Goal: Communication & Community: Answer question/provide support

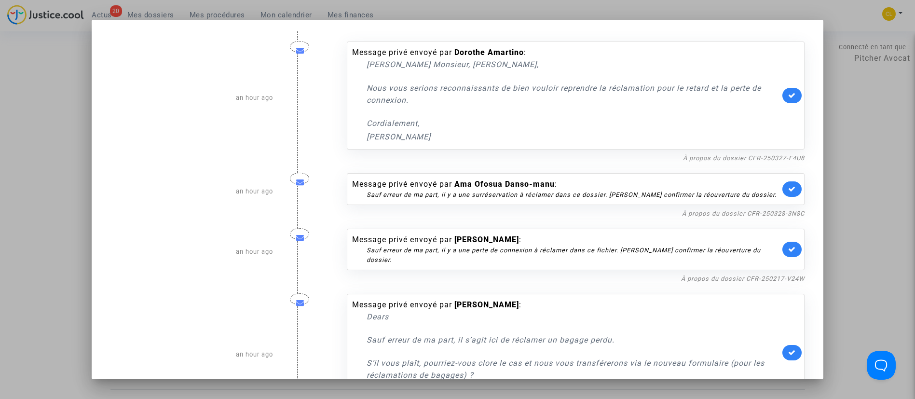
scroll to position [434, 0]
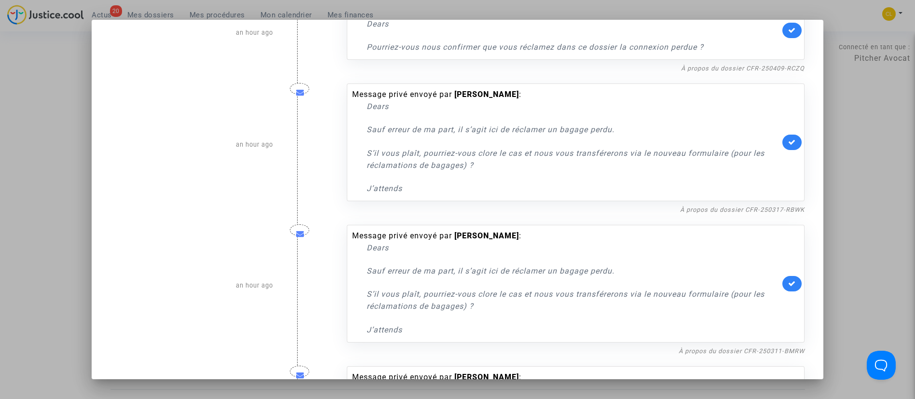
drag, startPoint x: 860, startPoint y: 103, endPoint x: 274, endPoint y: 42, distance: 589.4
click at [856, 103] on div at bounding box center [457, 199] width 915 height 399
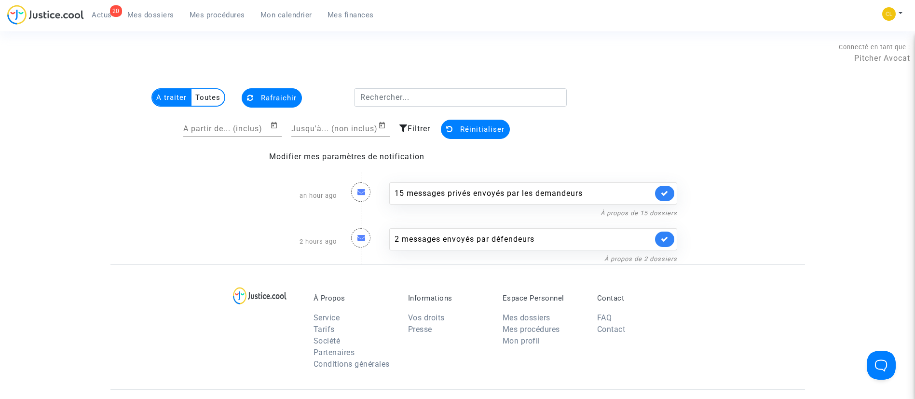
click at [157, 19] on link "Mes dossiers" at bounding box center [151, 15] width 62 height 14
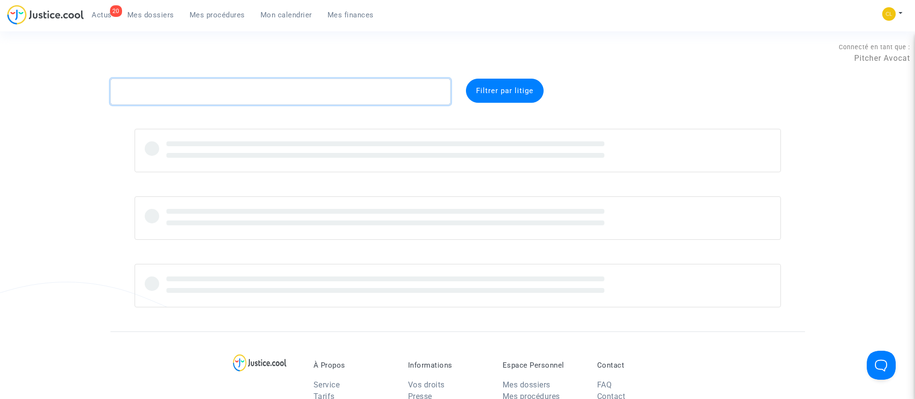
click at [208, 97] on textarea at bounding box center [280, 92] width 340 height 26
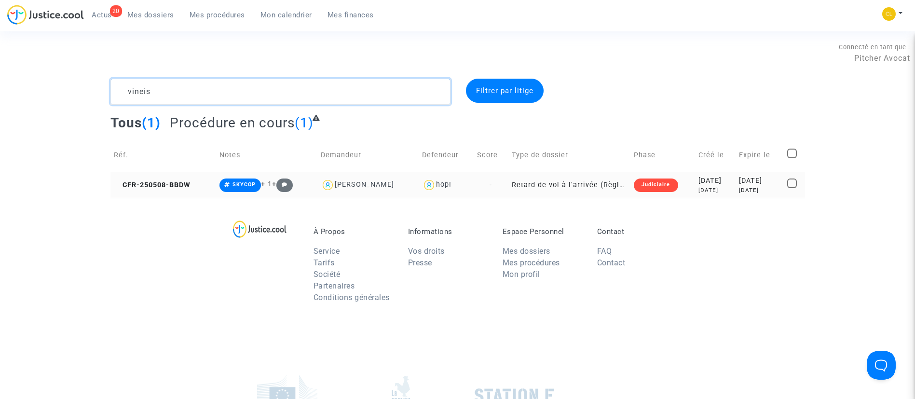
type textarea "vineis"
click at [703, 187] on div "[DATE]" at bounding box center [716, 190] width 34 height 8
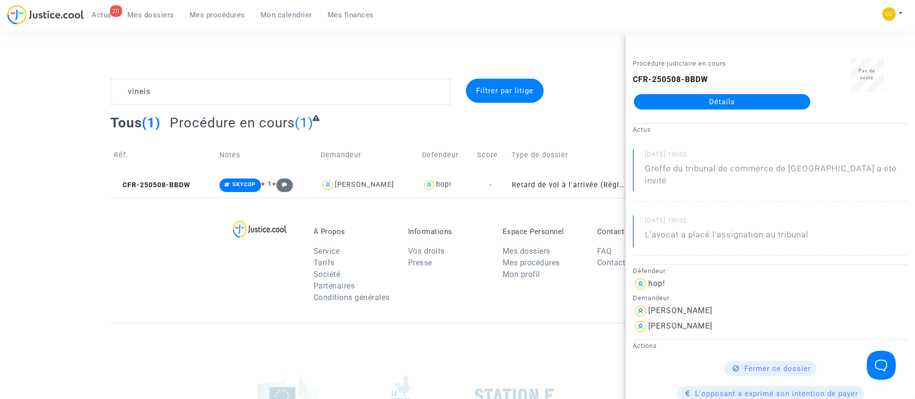
click at [690, 98] on link "Détails" at bounding box center [722, 101] width 177 height 15
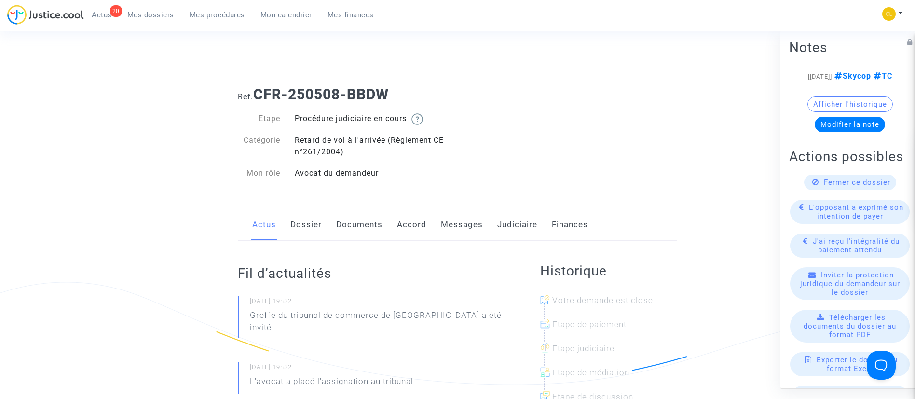
click at [404, 221] on link "Accord" at bounding box center [411, 225] width 29 height 32
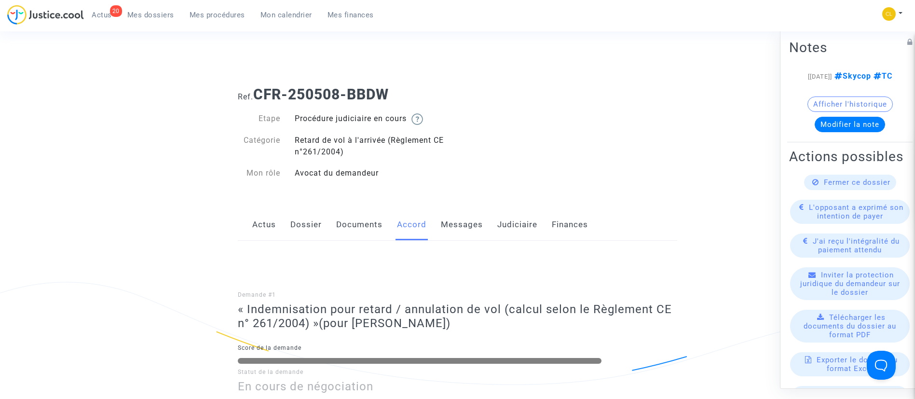
click at [534, 226] on link "Judiciaire" at bounding box center [517, 225] width 40 height 32
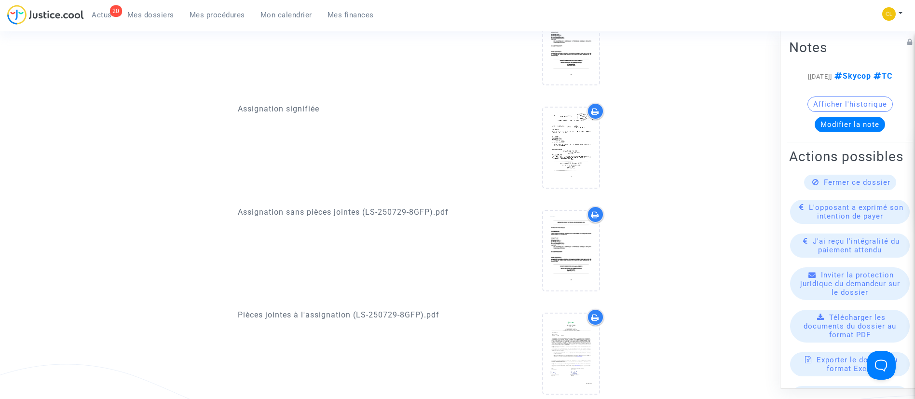
scroll to position [428, 0]
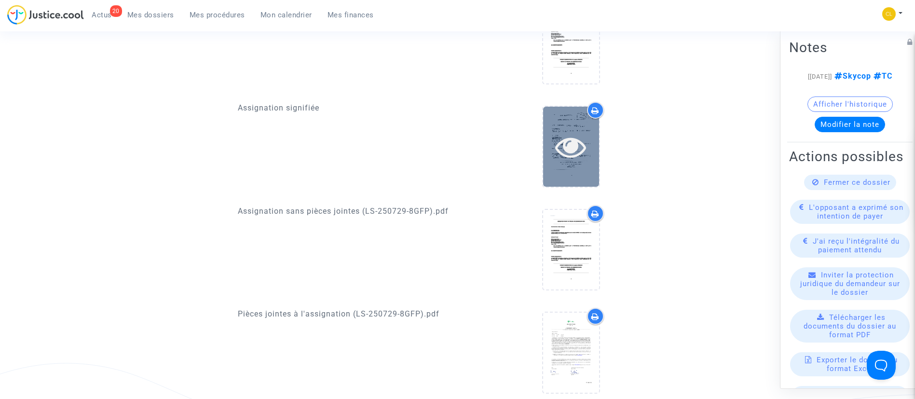
click at [580, 131] on icon at bounding box center [570, 146] width 31 height 31
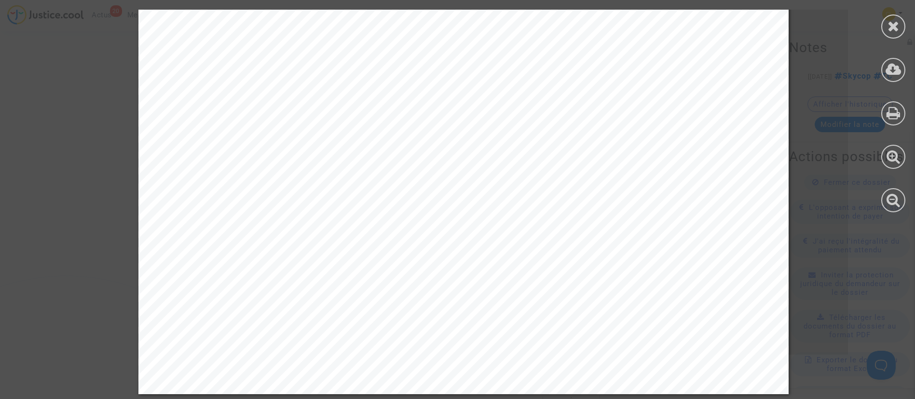
scroll to position [516, 0]
drag, startPoint x: 895, startPoint y: 29, endPoint x: 882, endPoint y: 32, distance: 12.9
click at [895, 29] on icon at bounding box center [894, 26] width 12 height 14
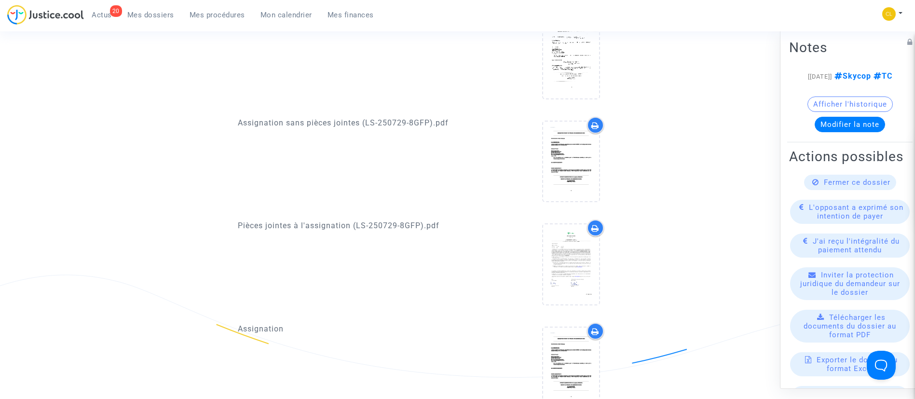
drag, startPoint x: 143, startPoint y: 15, endPoint x: 132, endPoint y: 13, distance: 10.9
click at [143, 15] on span "Mes dossiers" at bounding box center [150, 15] width 47 height 9
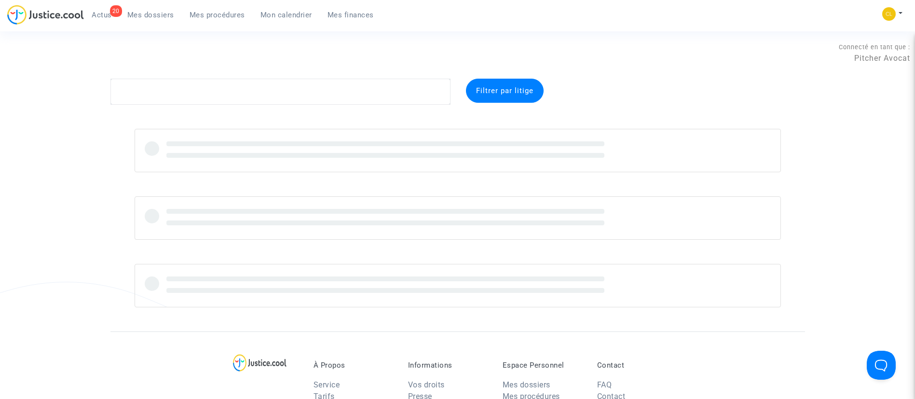
click at [334, 105] on complex-dispute-list "Filtrer par litige" at bounding box center [457, 193] width 695 height 229
click at [333, 91] on textarea at bounding box center [280, 92] width 340 height 26
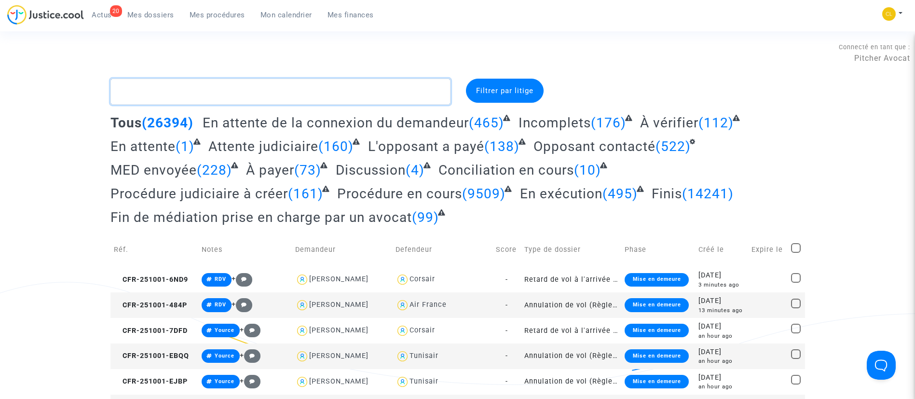
paste textarea "[PERSON_NAME]"
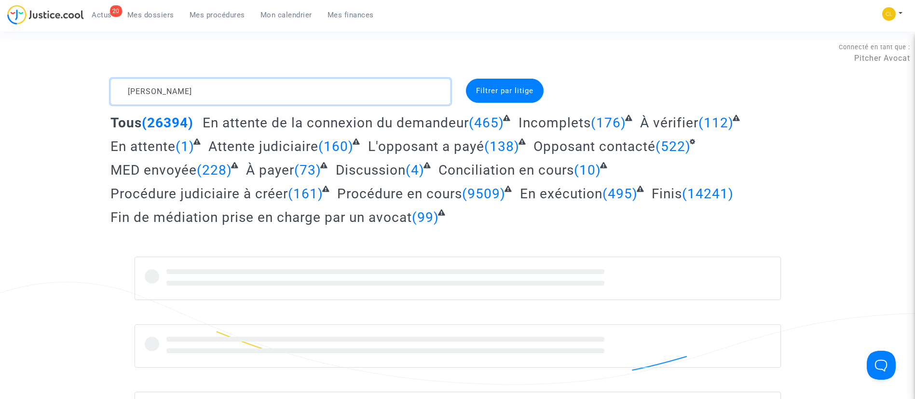
type textarea "[PERSON_NAME]"
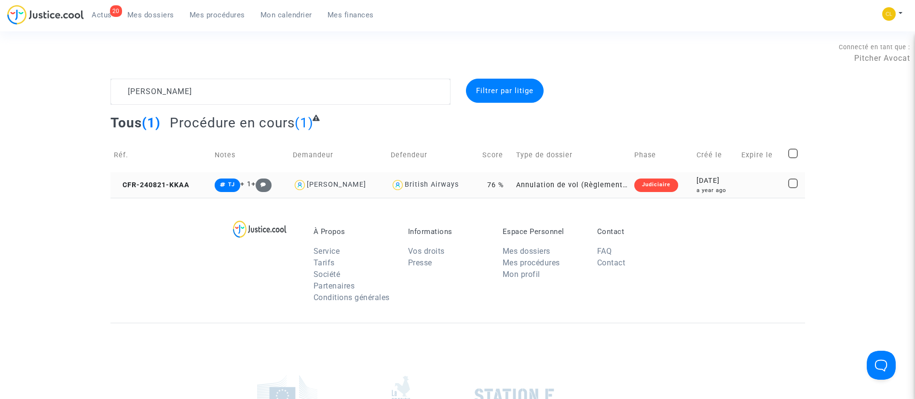
drag, startPoint x: 114, startPoint y: 181, endPoint x: 112, endPoint y: 175, distance: 6.1
click at [112, 175] on td "CFR-240821-KKAA" at bounding box center [160, 185] width 101 height 26
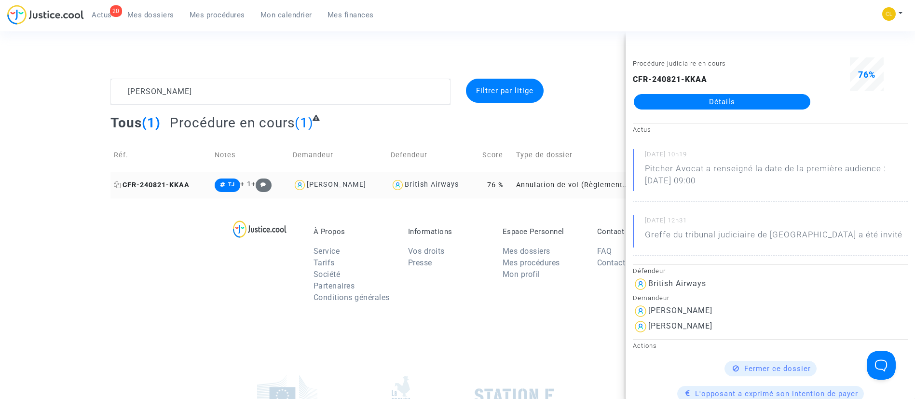
click at [121, 187] on icon at bounding box center [117, 184] width 7 height 7
click at [750, 102] on link "Détails" at bounding box center [722, 101] width 177 height 15
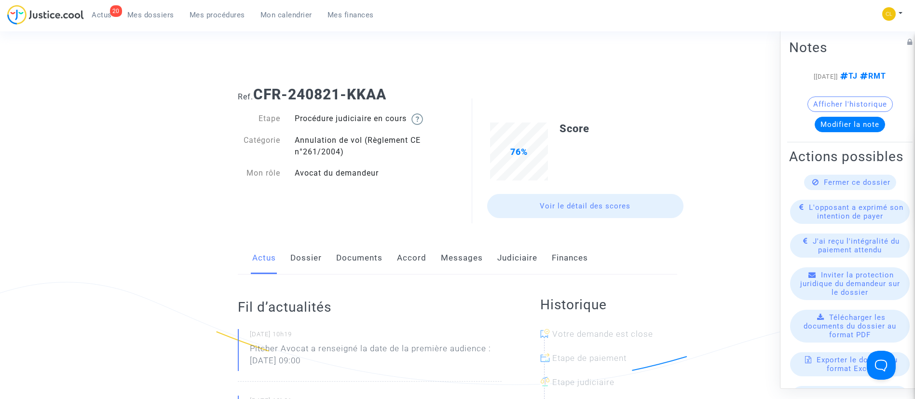
click at [412, 263] on link "Accord" at bounding box center [411, 258] width 29 height 32
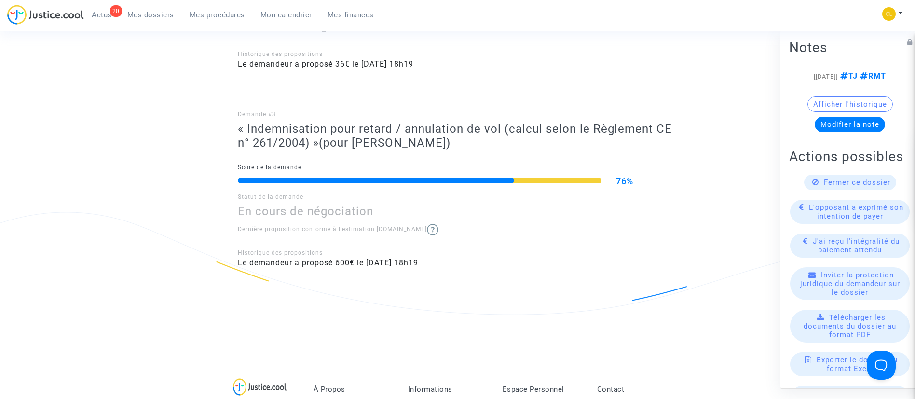
scroll to position [145, 0]
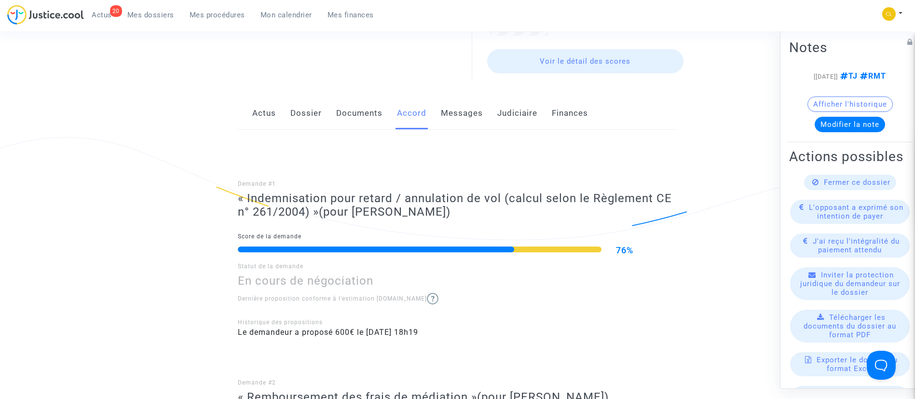
click at [521, 114] on link "Judiciaire" at bounding box center [517, 113] width 40 height 32
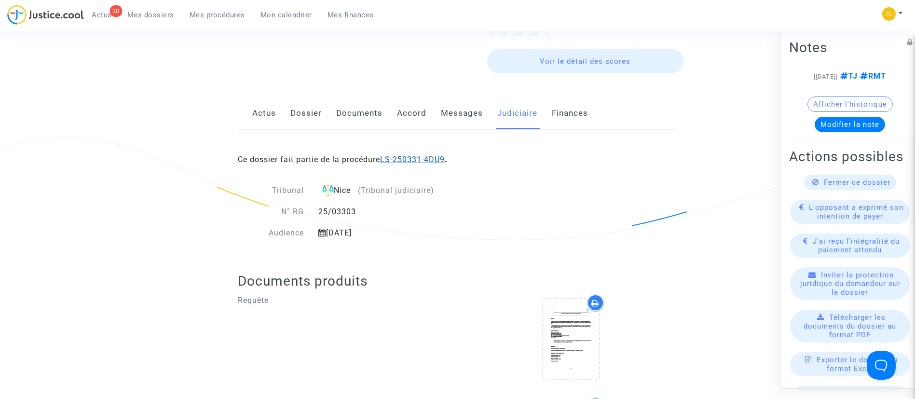
click at [412, 162] on link "LS-250331-4DU9" at bounding box center [412, 159] width 65 height 9
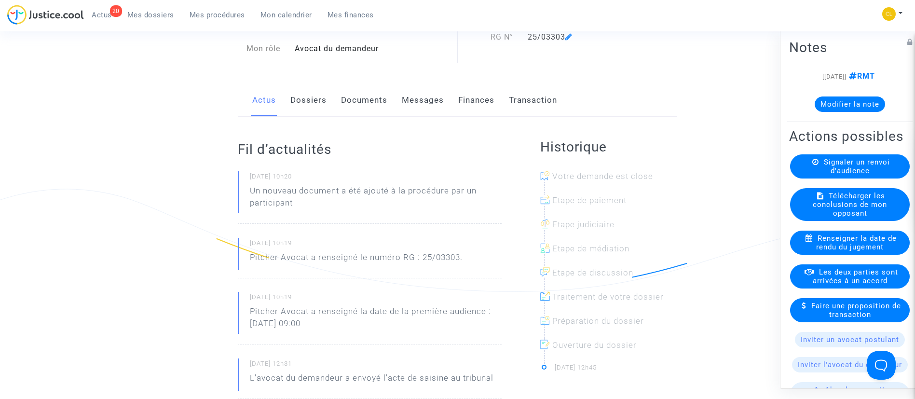
scroll to position [72, 0]
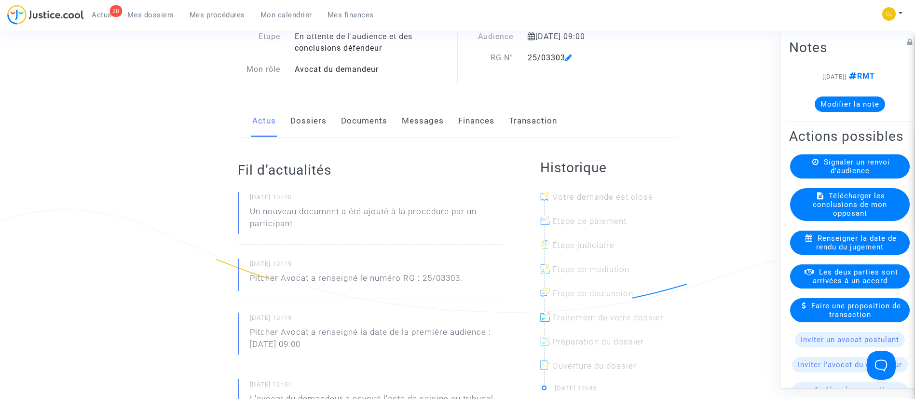
click at [307, 113] on link "Dossiers" at bounding box center [308, 121] width 36 height 32
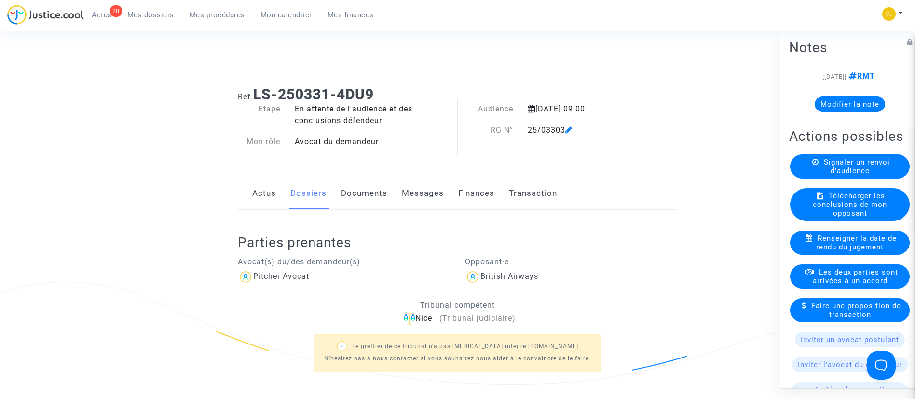
click at [862, 105] on button "Modifier la note" at bounding box center [850, 103] width 70 height 15
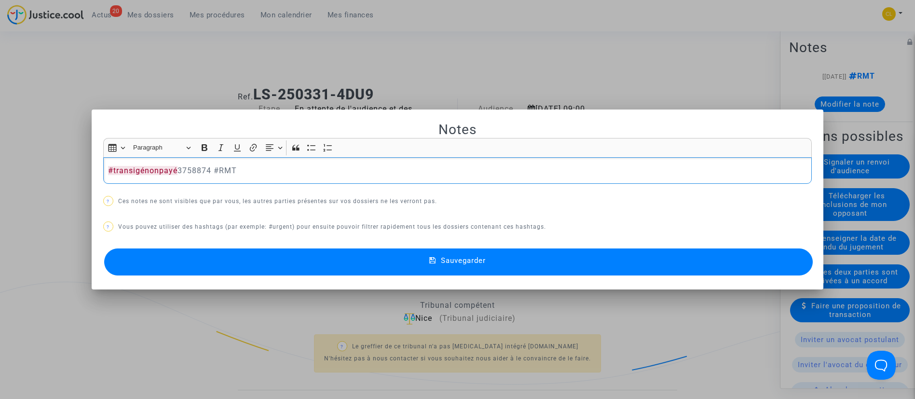
click at [643, 256] on button "Sauvegarder" at bounding box center [458, 261] width 709 height 27
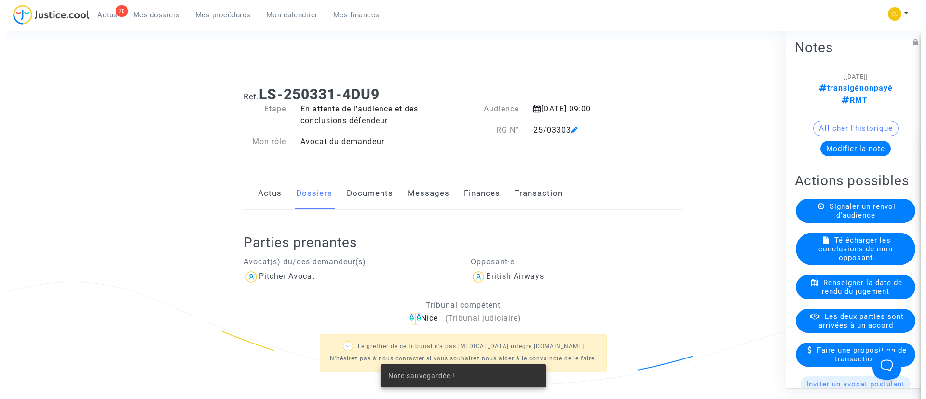
scroll to position [72, 0]
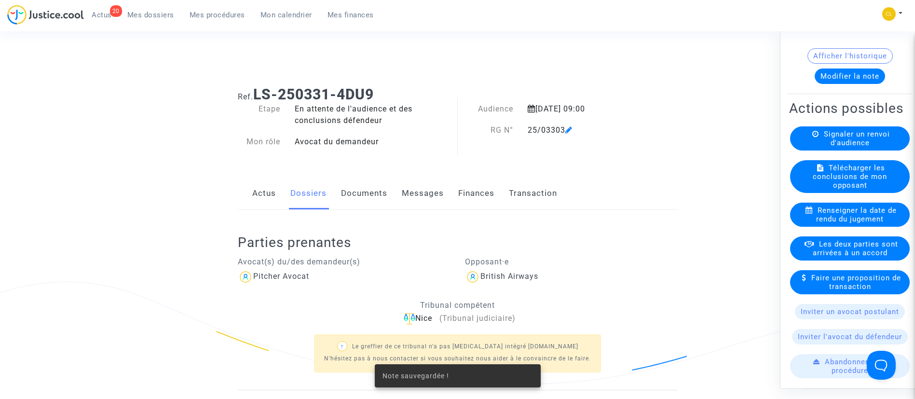
click at [841, 246] on span "Les deux parties sont arrivées à un accord" at bounding box center [855, 247] width 85 height 17
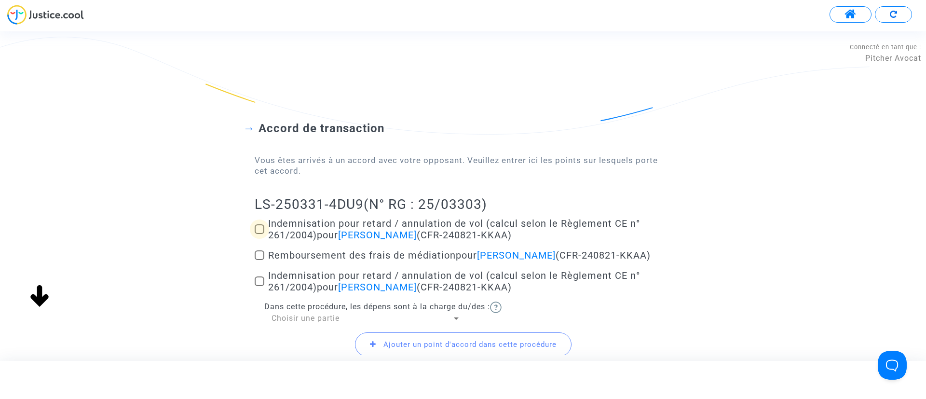
click at [298, 219] on span "Indemnisation pour retard / annulation de vol (calcul selon le Règlement CE n° …" at bounding box center [454, 229] width 372 height 23
click at [260, 234] on input "Indemnisation pour retard / annulation de vol (calcul selon le Règlement CE n° …" at bounding box center [259, 234] width 0 height 0
checkbox input "true"
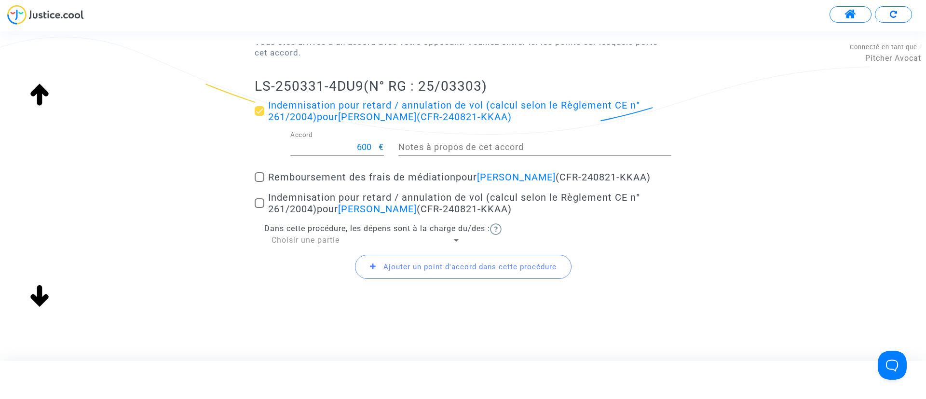
click at [314, 202] on span "Indemnisation pour retard / annulation de vol (calcul selon le Règlement CE n° …" at bounding box center [454, 203] width 372 height 23
click at [260, 208] on input "Indemnisation pour retard / annulation de vol (calcul selon le Règlement CE n° …" at bounding box center [259, 208] width 0 height 0
checkbox input "true"
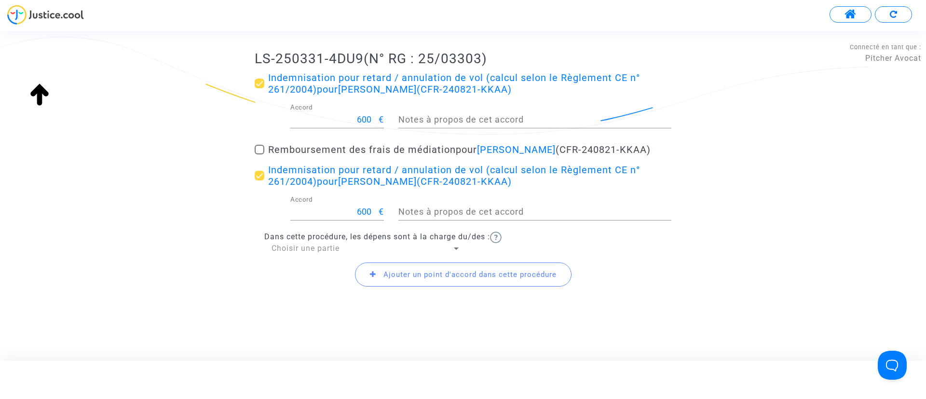
scroll to position [153, 0]
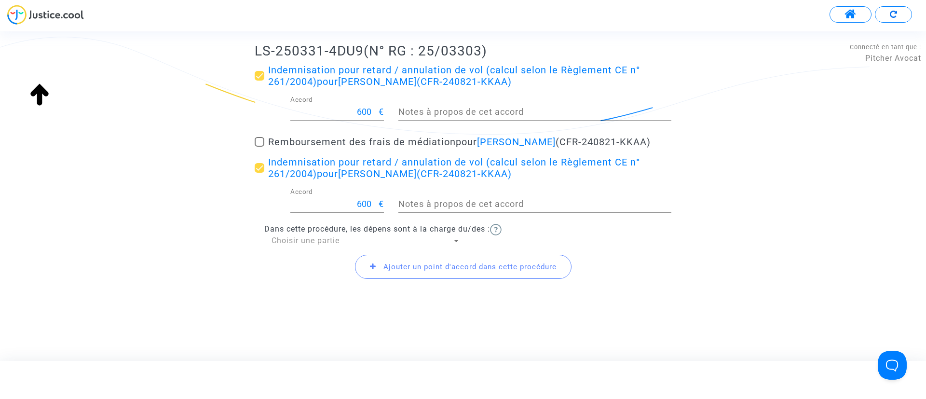
click at [302, 235] on div "Choisir une partie" at bounding box center [362, 240] width 180 height 11
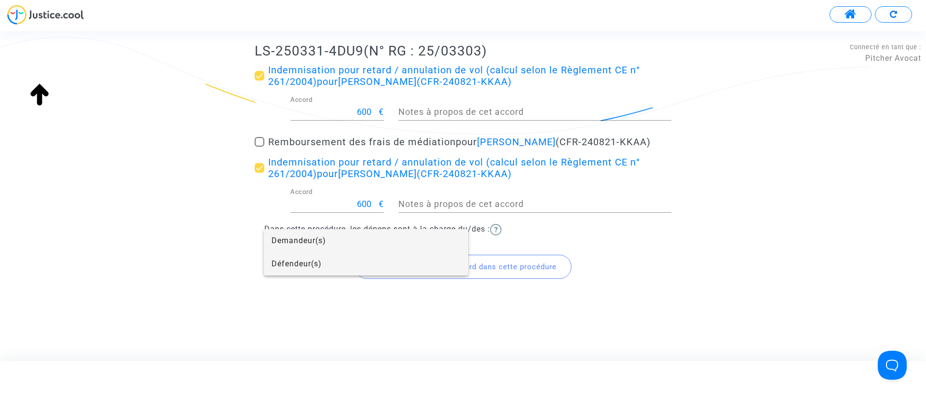
click at [316, 266] on span "Défendeur(s)" at bounding box center [366, 263] width 189 height 23
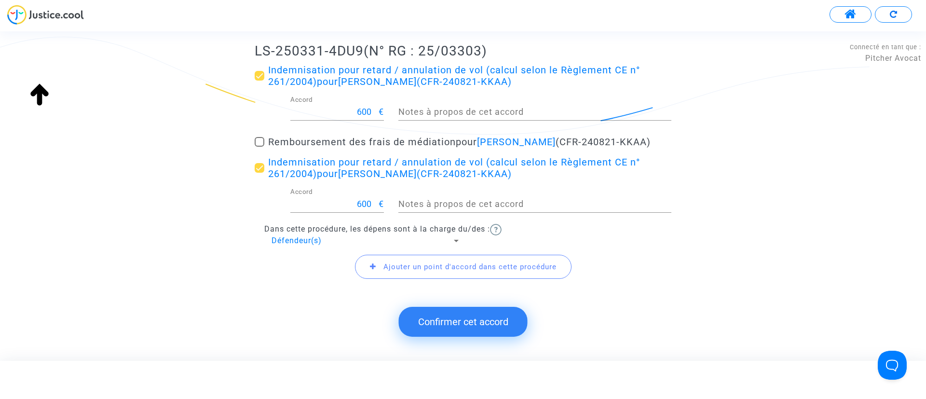
click at [370, 263] on span "Ajouter un point d'accord dans cette procédure" at bounding box center [463, 267] width 217 height 24
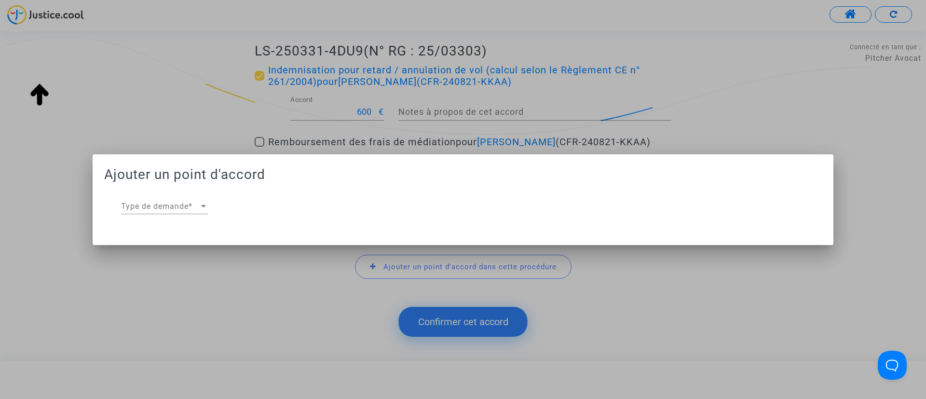
click at [174, 211] on div "Type de demande Type de demande *" at bounding box center [164, 204] width 87 height 22
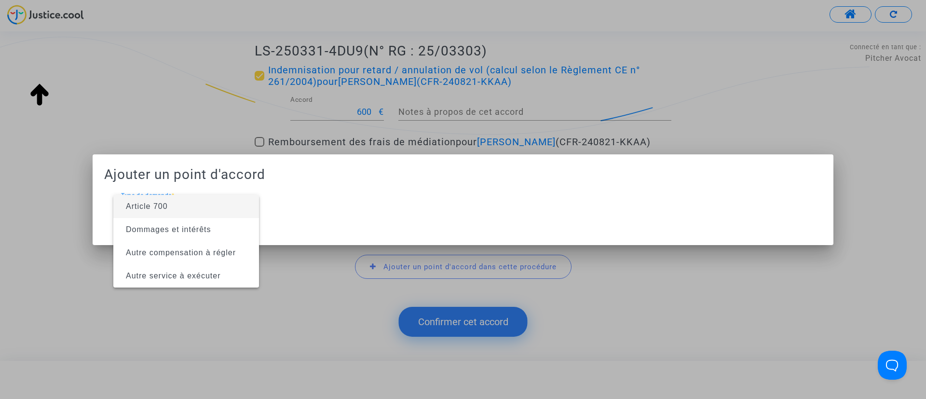
click at [174, 211] on span "Article 700" at bounding box center [186, 206] width 130 height 23
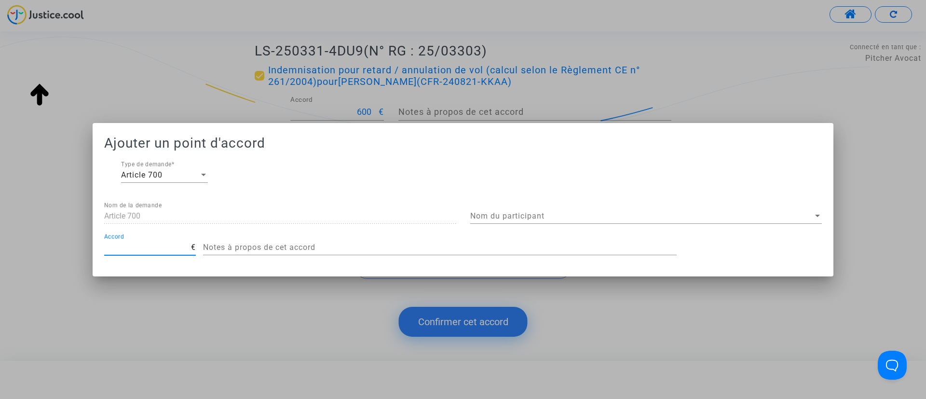
click at [171, 247] on input "Accord" at bounding box center [147, 247] width 87 height 9
type input "200"
click at [685, 218] on span "Nom du participant" at bounding box center [641, 216] width 343 height 9
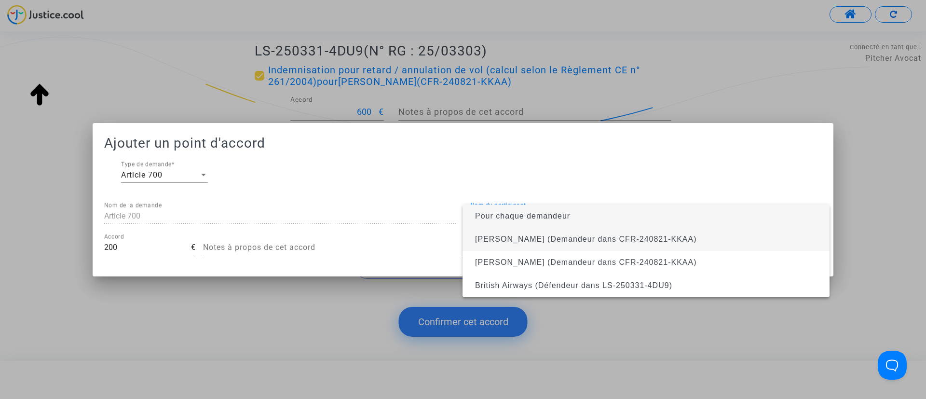
drag, startPoint x: 675, startPoint y: 236, endPoint x: 489, endPoint y: 261, distance: 187.8
click at [671, 236] on span "[PERSON_NAME] (Demandeur dans CFR-240821-KKAA)" at bounding box center [586, 239] width 222 height 8
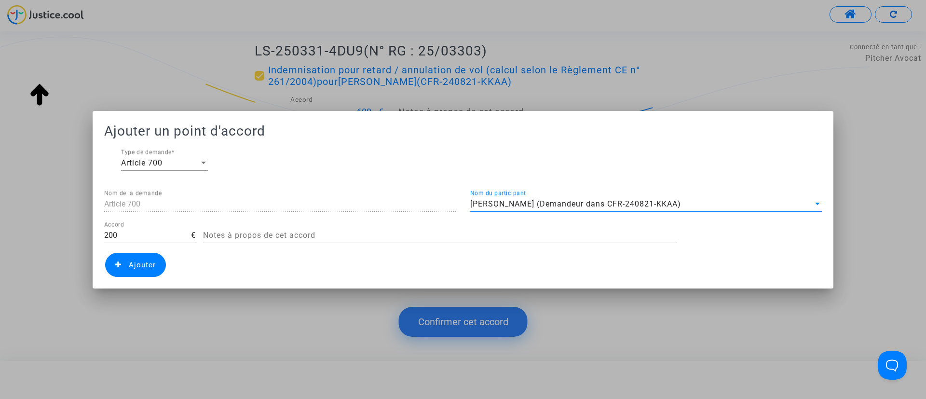
click at [147, 263] on span "Ajouter" at bounding box center [142, 265] width 27 height 9
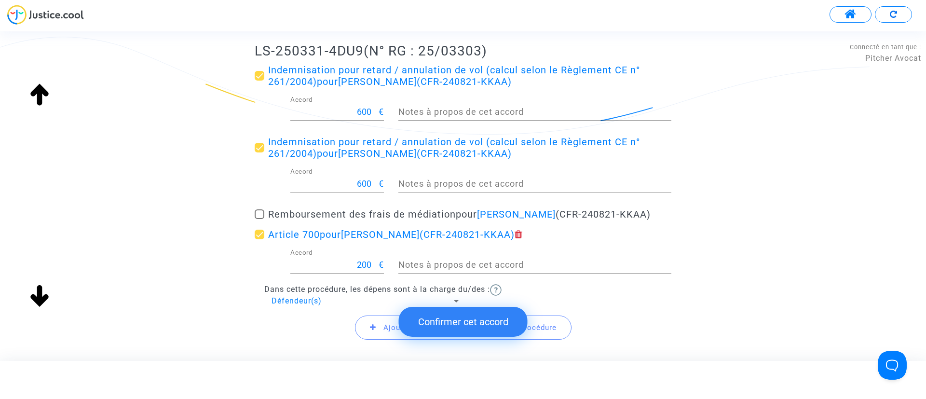
click at [471, 329] on button "Confirmer cet accord" at bounding box center [463, 322] width 129 height 30
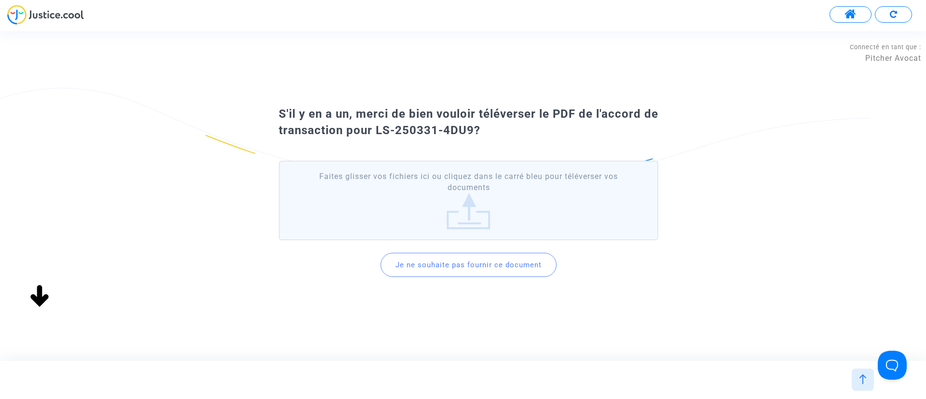
click at [472, 266] on button "Je ne souhaite pas fournir ce document" at bounding box center [469, 265] width 176 height 24
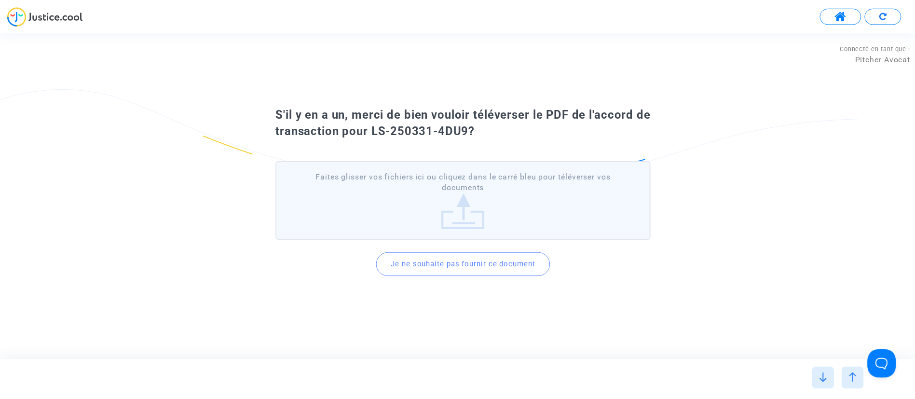
scroll to position [0, 0]
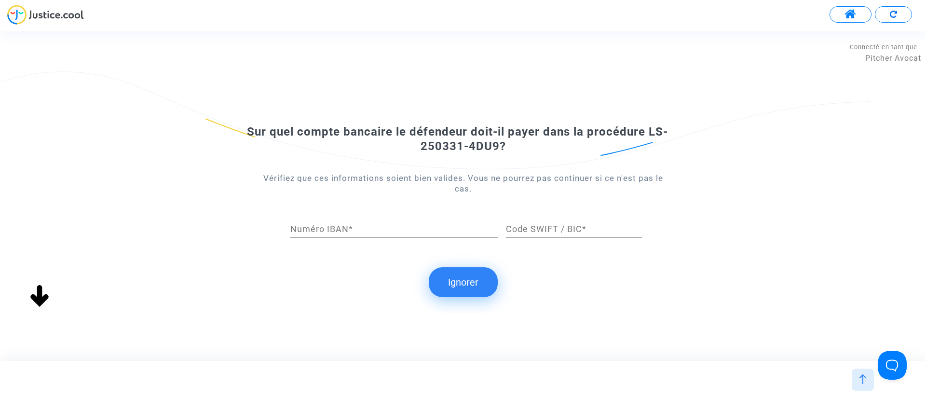
click at [458, 285] on button "Ignorer" at bounding box center [463, 282] width 69 height 30
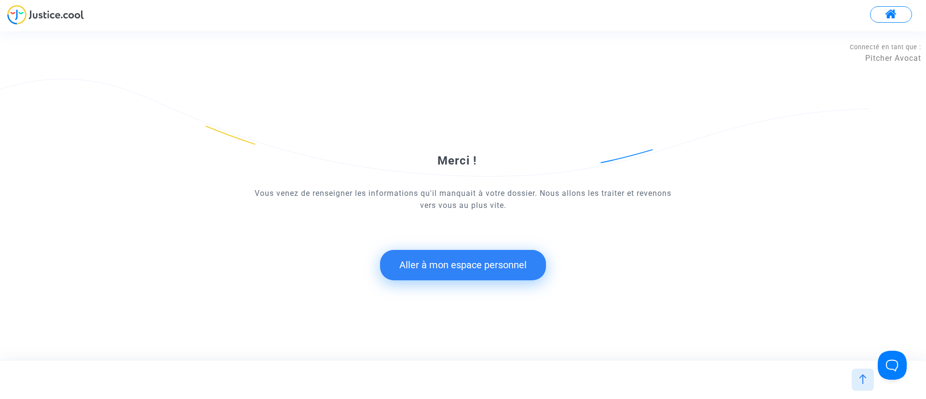
click at [491, 268] on button "Aller à mon espace personnel" at bounding box center [463, 265] width 166 height 30
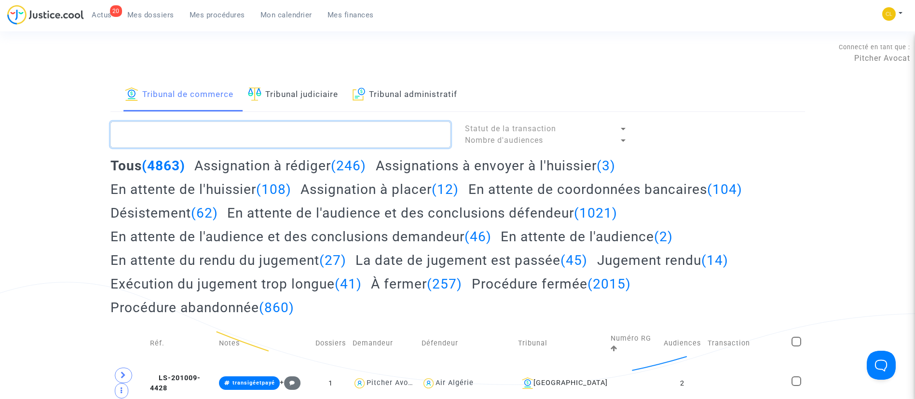
drag, startPoint x: 288, startPoint y: 130, endPoint x: 311, endPoint y: 93, distance: 43.8
click at [288, 130] on textarea at bounding box center [280, 135] width 340 height 26
click at [312, 92] on link "Tribunal judiciaire" at bounding box center [293, 95] width 90 height 33
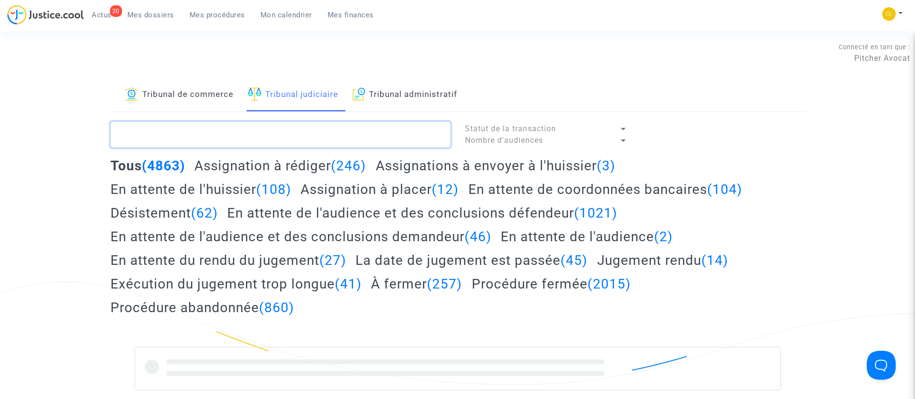
click at [303, 133] on textarea at bounding box center [280, 135] width 340 height 26
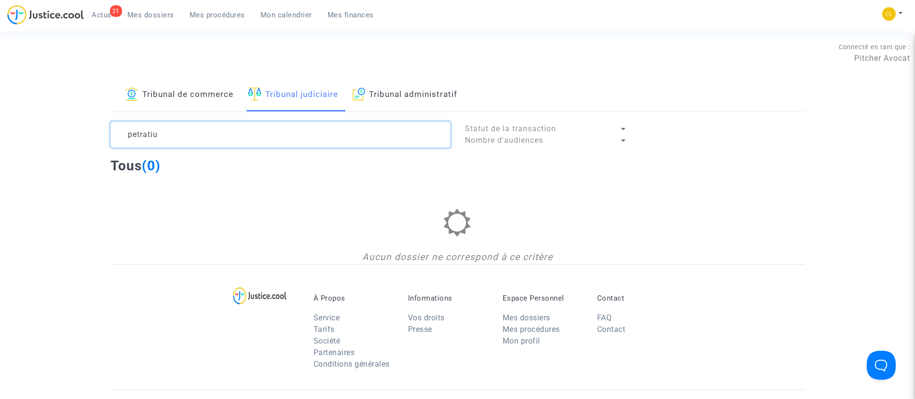
click at [162, 138] on textarea at bounding box center [280, 135] width 340 height 26
drag, startPoint x: 234, startPoint y: 144, endPoint x: 54, endPoint y: 141, distance: 180.5
click at [54, 141] on div "Tribunal de commerce Tribunal judiciaire Tribunal administratif ilinca Statut d…" at bounding box center [457, 172] width 915 height 186
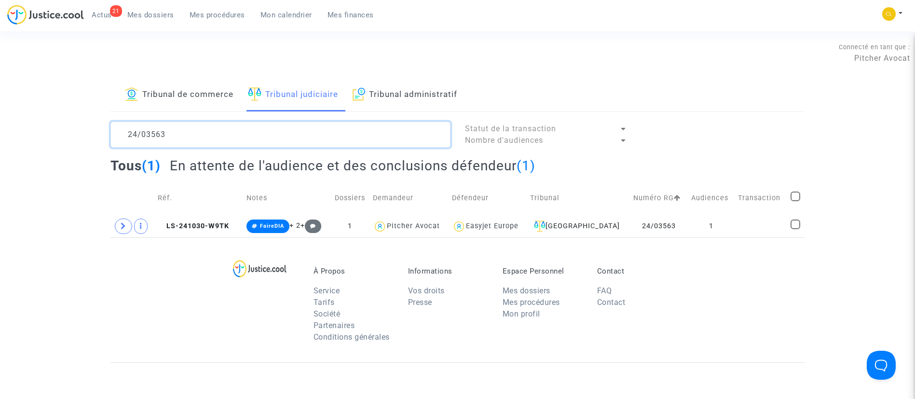
type textarea "24/03563"
click at [161, 13] on span "Mes dossiers" at bounding box center [150, 15] width 47 height 9
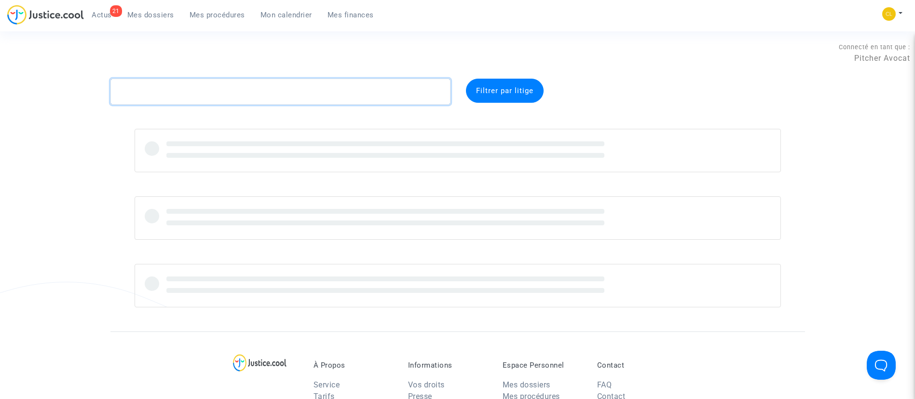
click at [214, 93] on textarea at bounding box center [280, 92] width 340 height 26
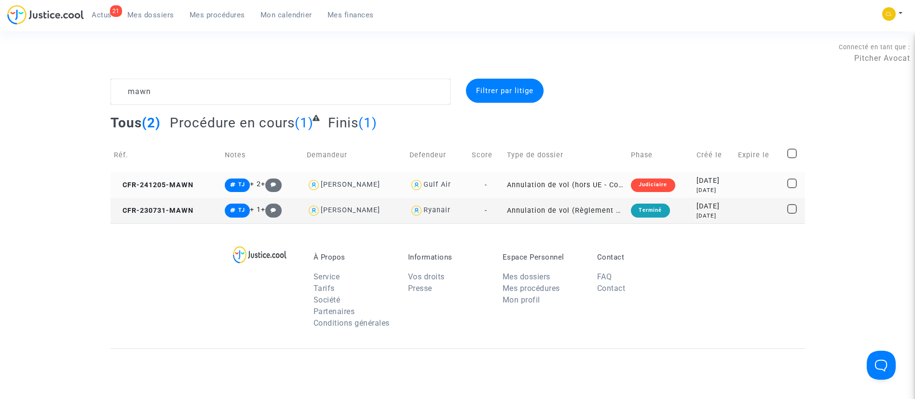
click at [718, 179] on div "[DATE]" at bounding box center [714, 181] width 35 height 11
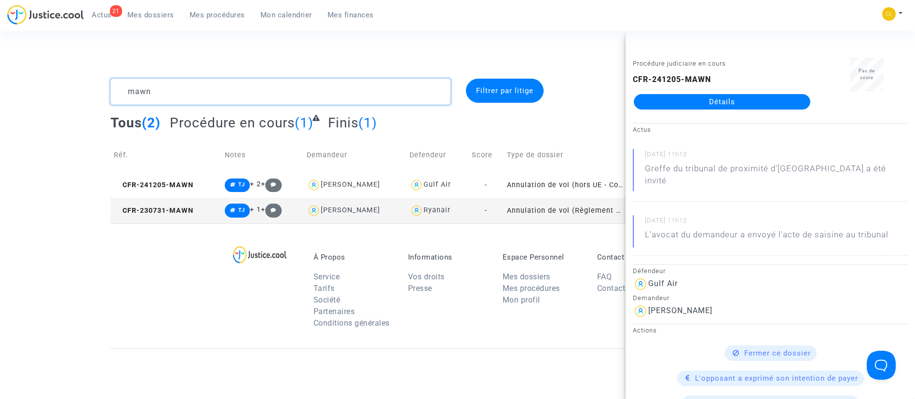
click at [275, 87] on textarea at bounding box center [280, 92] width 340 height 26
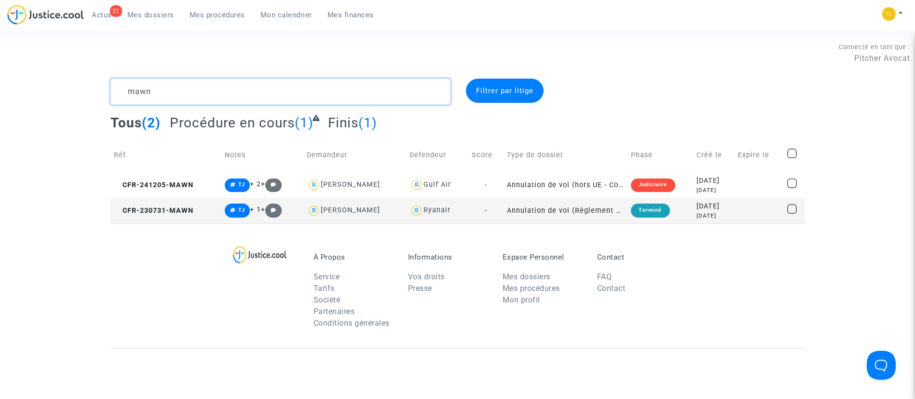
click at [275, 87] on textarea at bounding box center [280, 92] width 340 height 26
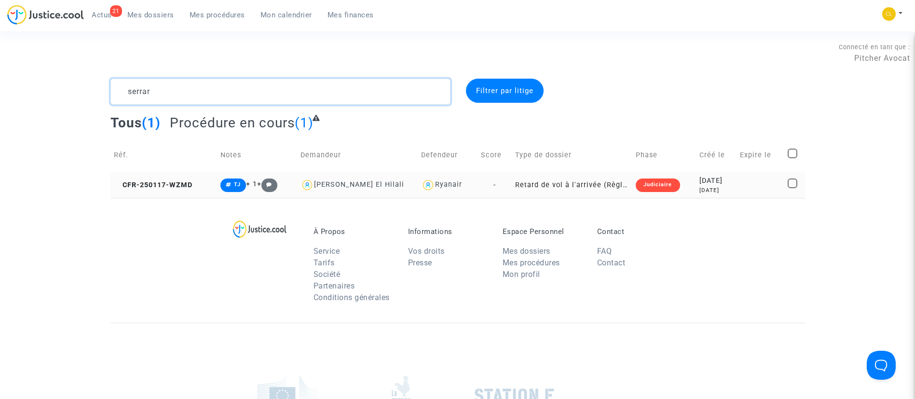
type textarea "serrar"
click at [712, 176] on div "[DATE]" at bounding box center [717, 181] width 34 height 11
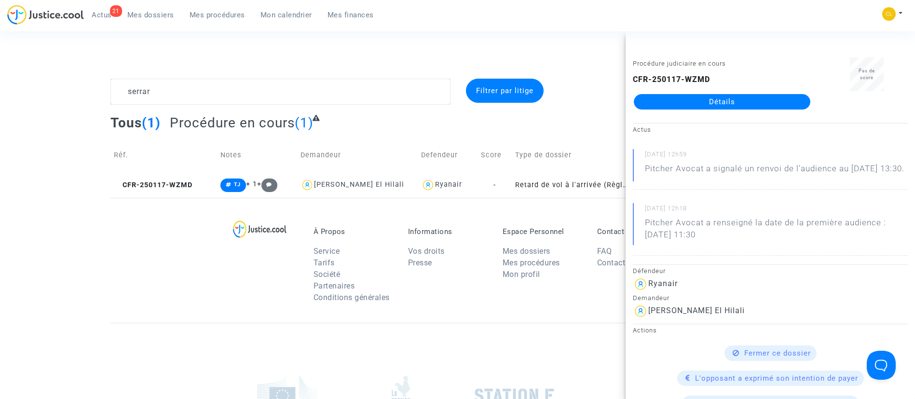
click at [732, 105] on link "Détails" at bounding box center [722, 101] width 177 height 15
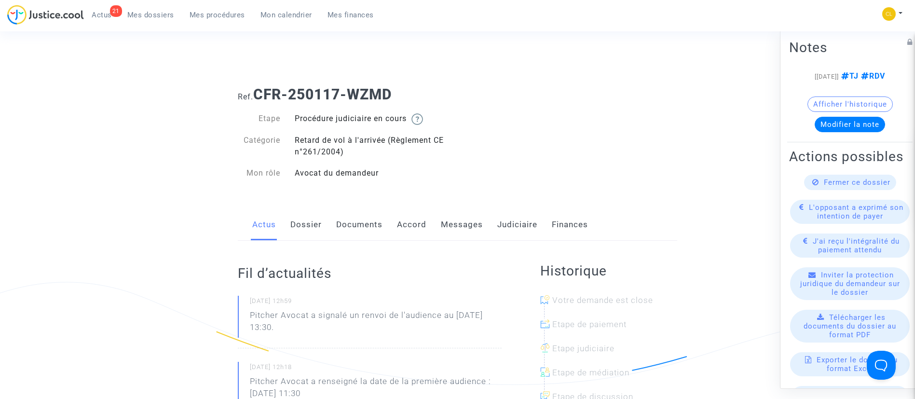
click at [373, 218] on link "Documents" at bounding box center [359, 225] width 46 height 32
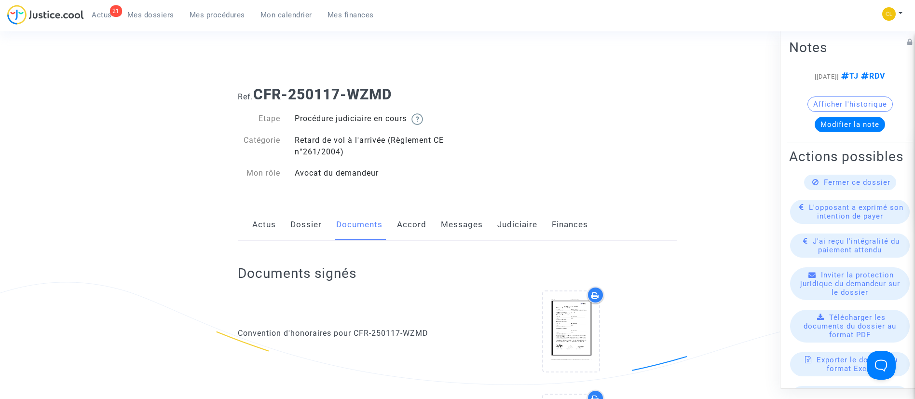
click at [441, 232] on link "Messages" at bounding box center [462, 225] width 42 height 32
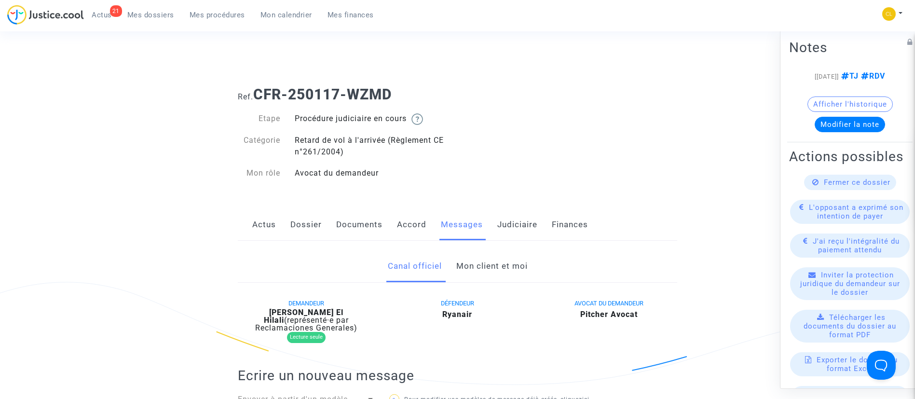
click at [496, 270] on link "Mon client et moi" at bounding box center [491, 266] width 71 height 32
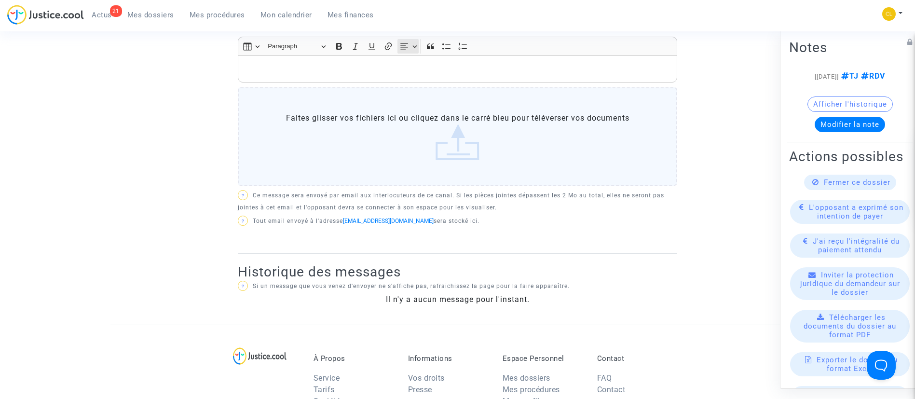
scroll to position [217, 0]
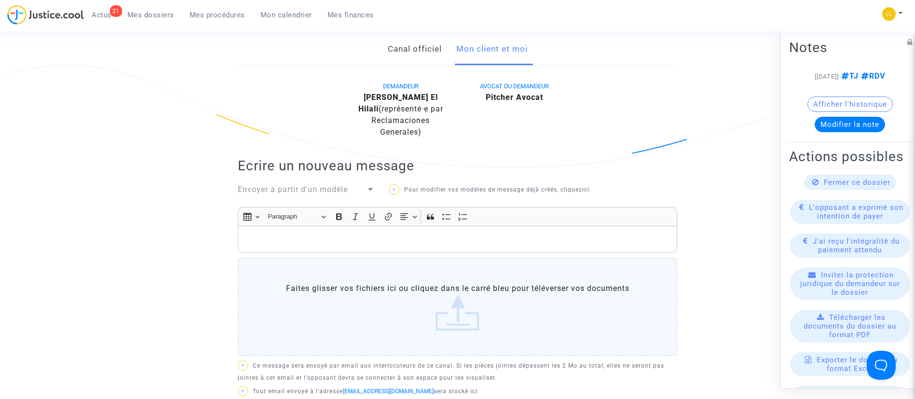
click at [446, 241] on p "Rich Text Editor, main" at bounding box center [457, 240] width 429 height 12
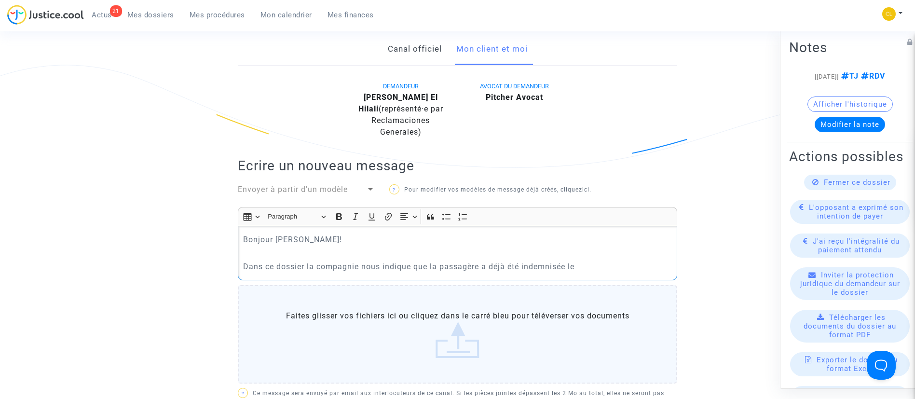
click at [642, 272] on p "Dans ce dossier la compagnie nous indique que la passagère a déjà été indemnisé…" at bounding box center [457, 267] width 429 height 12
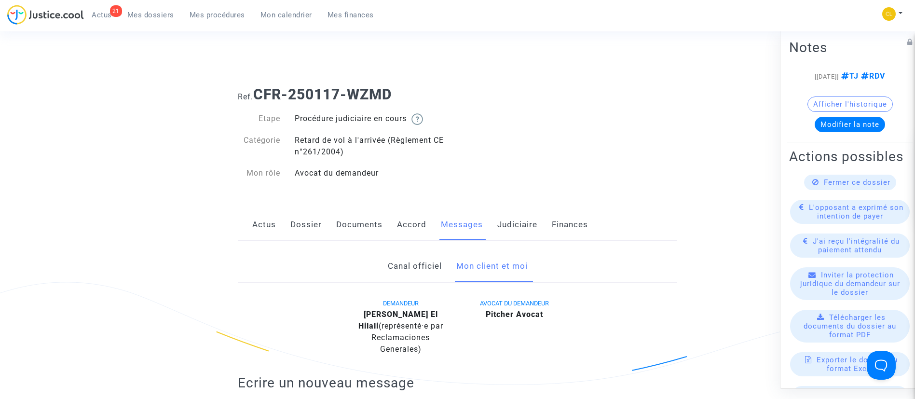
click at [359, 226] on link "Documents" at bounding box center [359, 225] width 46 height 32
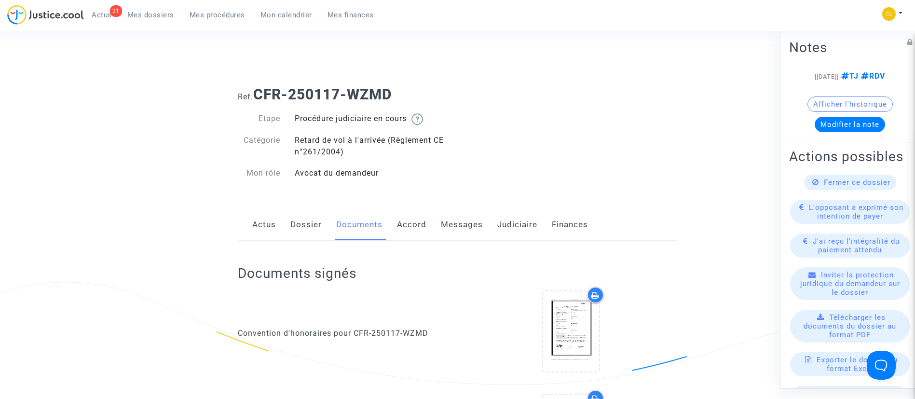
click at [470, 228] on link "Messages" at bounding box center [462, 225] width 42 height 32
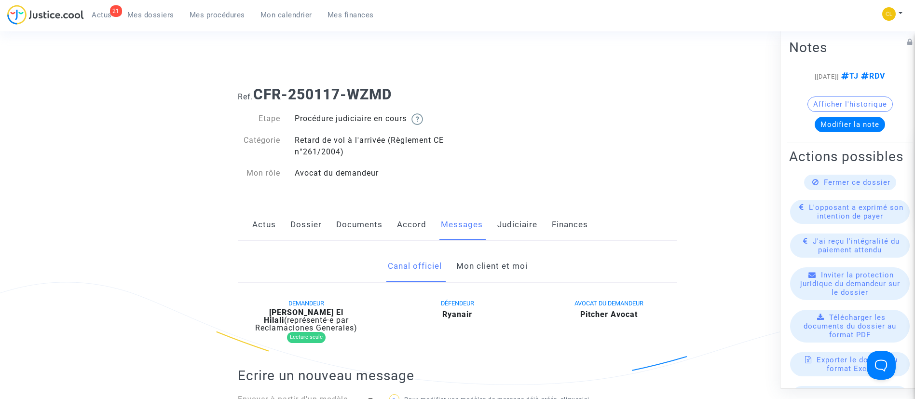
click at [515, 272] on link "Mon client et moi" at bounding box center [491, 266] width 71 height 32
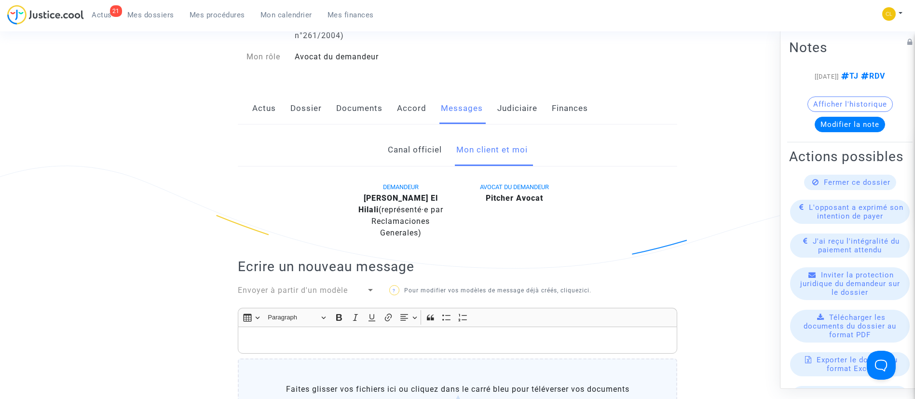
scroll to position [290, 0]
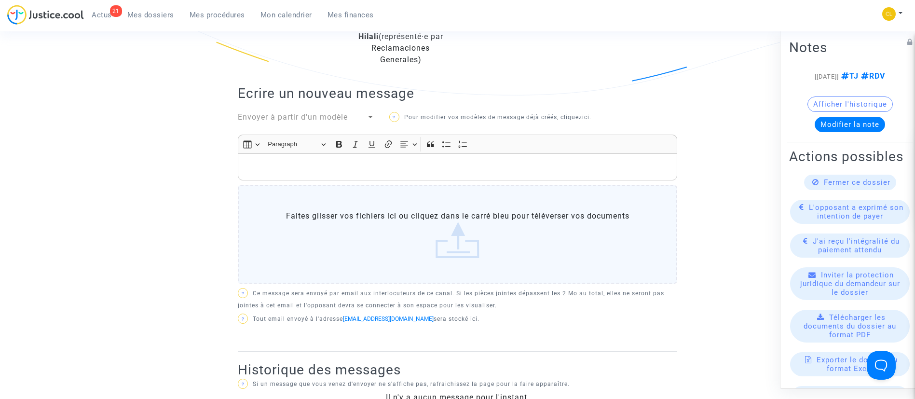
click at [411, 160] on div "Rich Text Editor, main" at bounding box center [458, 166] width 440 height 27
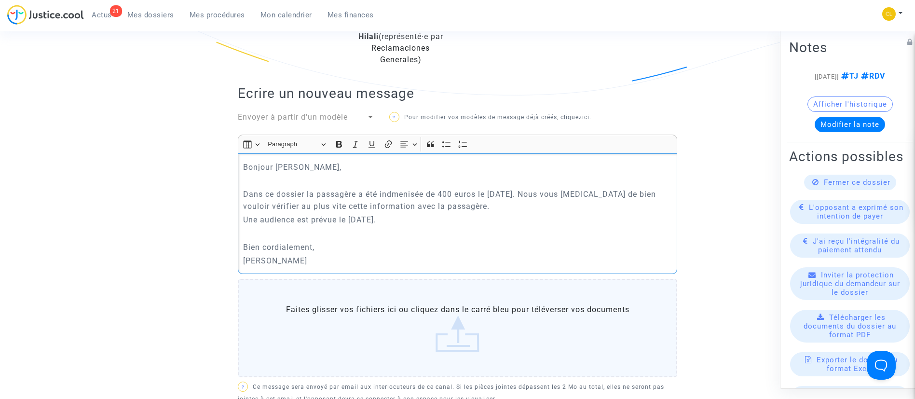
click at [411, 191] on p "Dans ce dossier la passagère a été indmenisée de 400 euros le [DATE]. Nous vous…" at bounding box center [457, 200] width 429 height 24
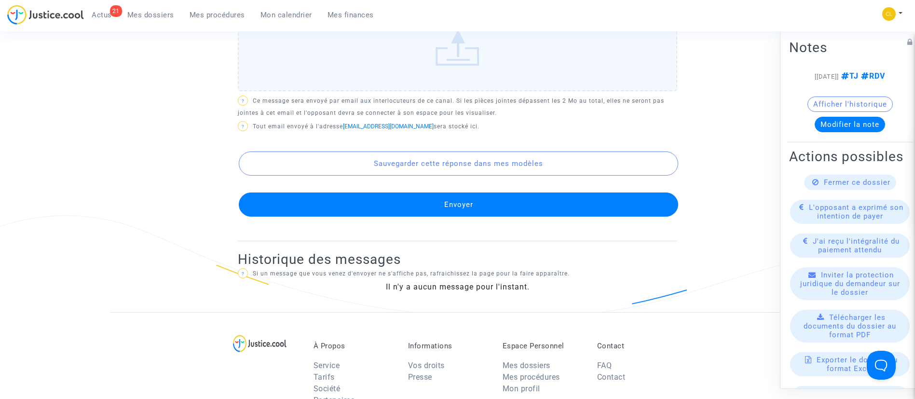
scroll to position [584, 0]
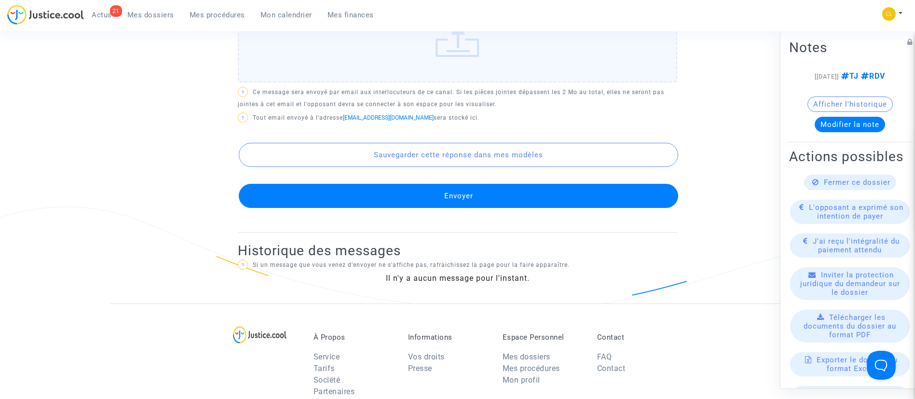
click at [454, 194] on button "Envoyer" at bounding box center [459, 196] width 440 height 24
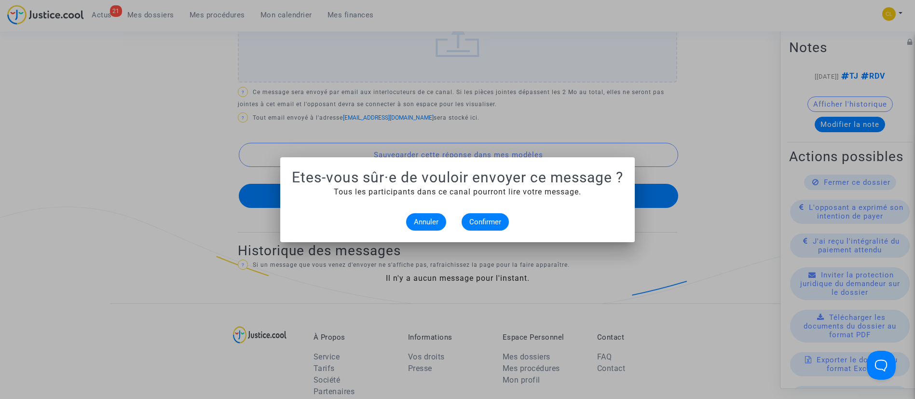
scroll to position [0, 0]
click at [473, 220] on span "Confirmer" at bounding box center [485, 222] width 32 height 9
